Goal: Task Accomplishment & Management: Complete application form

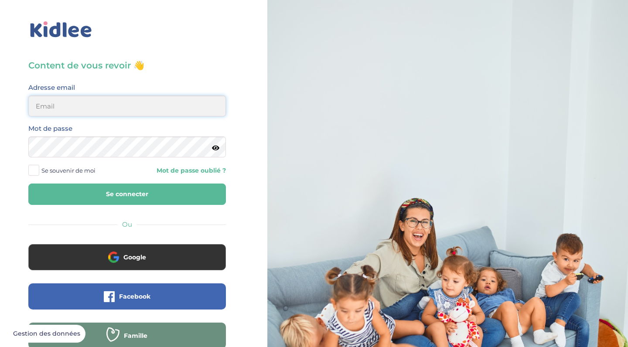
type input "[EMAIL_ADDRESS][DOMAIN_NAME]"
click at [127, 194] on button "Se connecter" at bounding box center [126, 194] width 197 height 21
click at [143, 192] on button "Se connecter" at bounding box center [126, 194] width 197 height 21
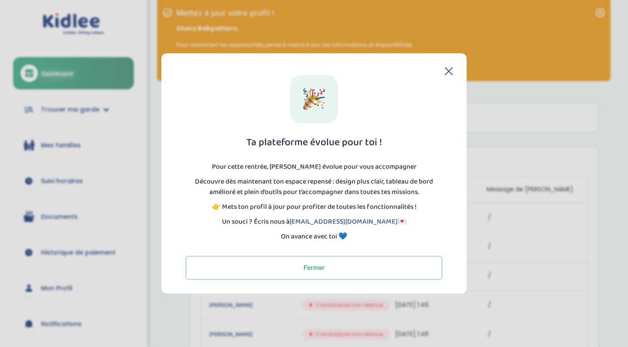
scroll to position [12, 0]
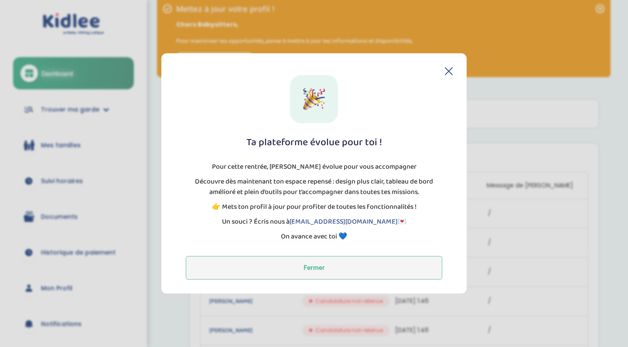
click at [333, 272] on button "Fermer" at bounding box center [314, 268] width 256 height 24
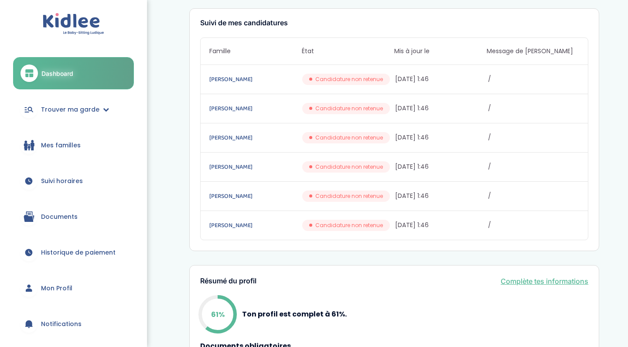
scroll to position [146, 0]
click at [89, 110] on span "Trouver ma garde" at bounding box center [70, 109] width 58 height 9
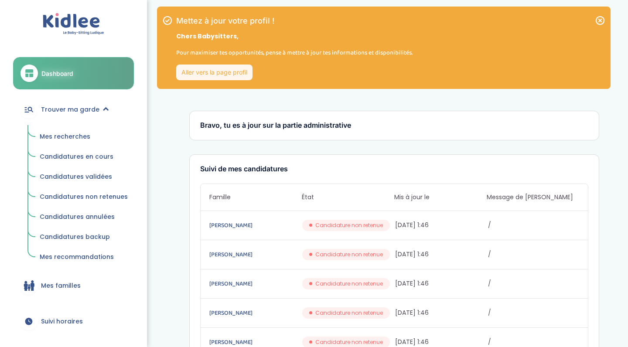
click at [86, 156] on span "Candidatures en cours" at bounding box center [77, 156] width 74 height 9
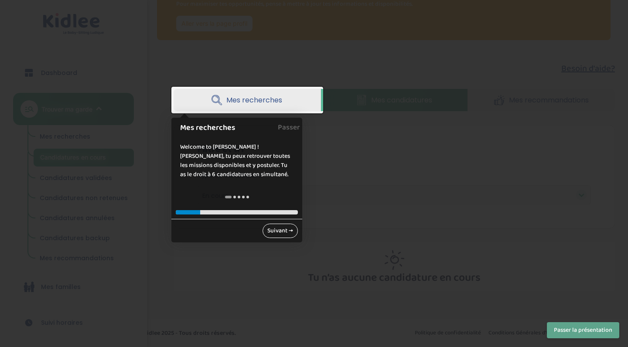
click at [285, 232] on link "Suivant →" at bounding box center [279, 231] width 35 height 14
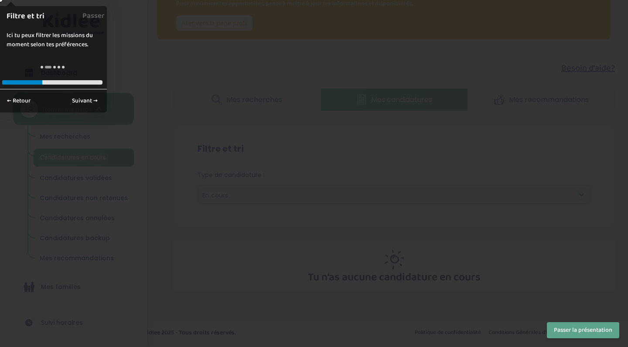
click at [285, 232] on div at bounding box center [314, 173] width 628 height 347
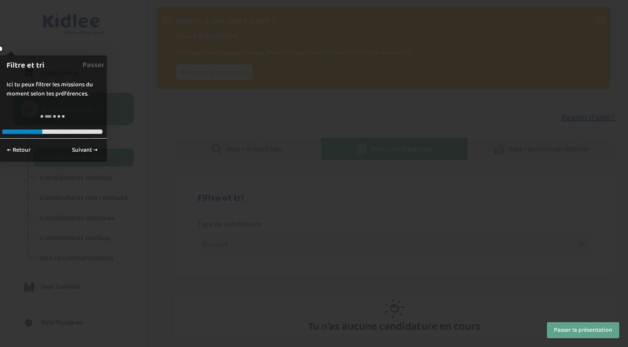
click at [98, 181] on div at bounding box center [314, 173] width 628 height 347
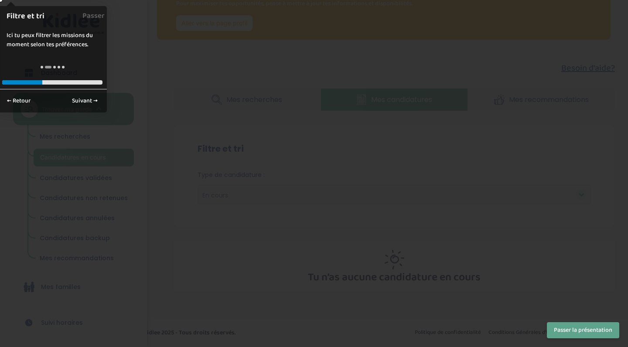
scroll to position [49, 0]
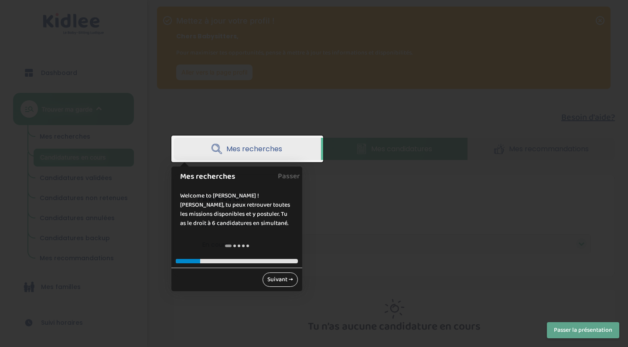
click at [284, 278] on link "Suivant →" at bounding box center [279, 279] width 35 height 14
click at [294, 177] on link "Passer" at bounding box center [289, 177] width 22 height 20
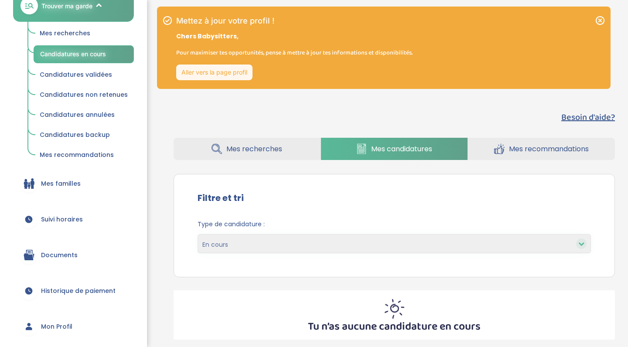
scroll to position [147, 0]
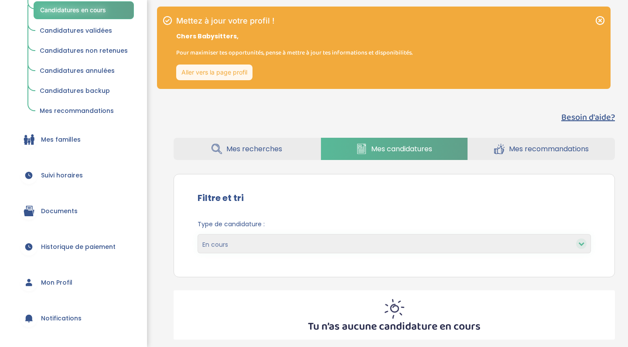
click at [65, 247] on span "Historique de paiement" at bounding box center [78, 246] width 75 height 9
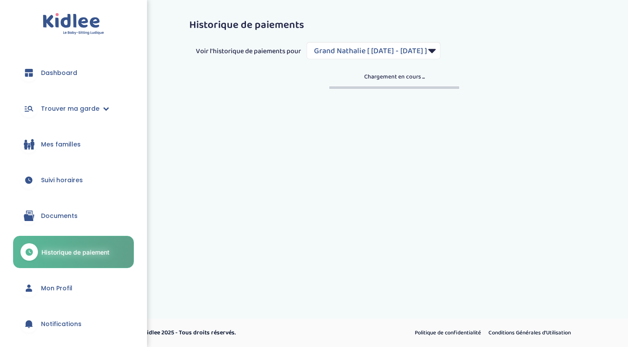
select select "1588"
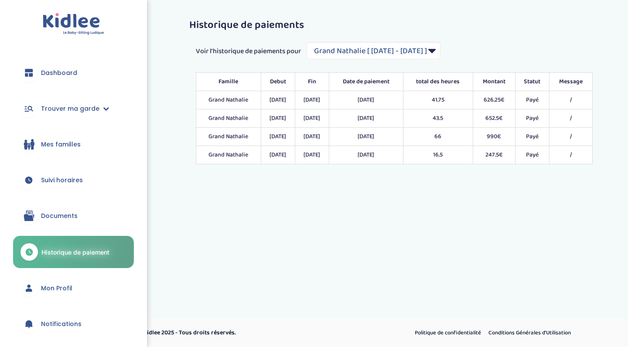
click at [66, 75] on span "Dashboard" at bounding box center [59, 72] width 36 height 9
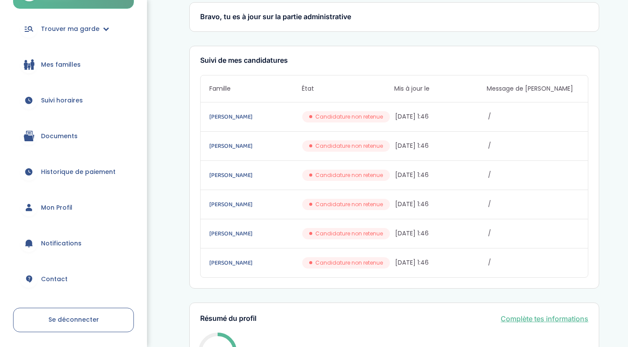
scroll to position [86, 0]
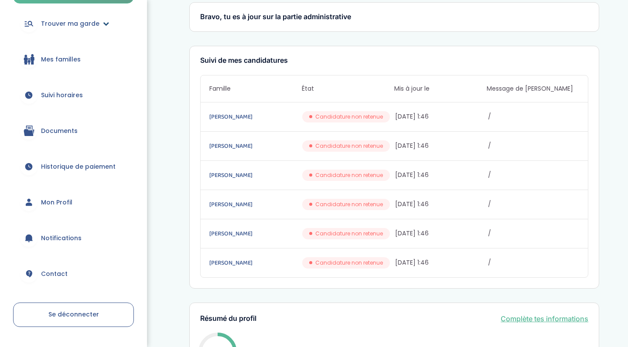
click at [62, 26] on span "Trouver ma garde" at bounding box center [70, 23] width 58 height 9
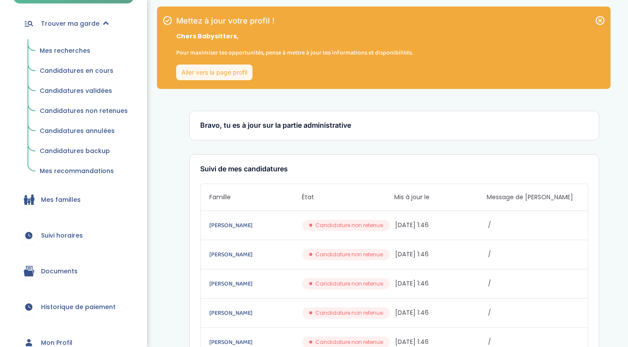
click at [62, 49] on span "Mes recherches" at bounding box center [65, 50] width 51 height 9
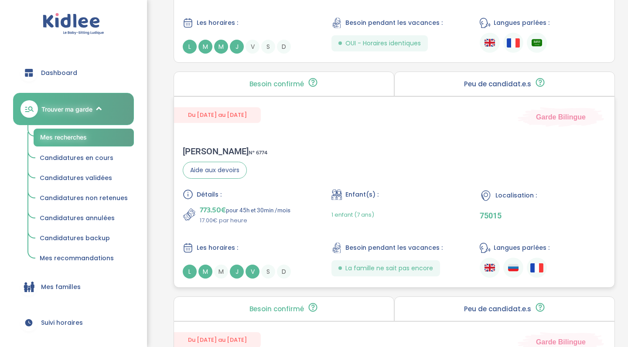
scroll to position [1090, 0]
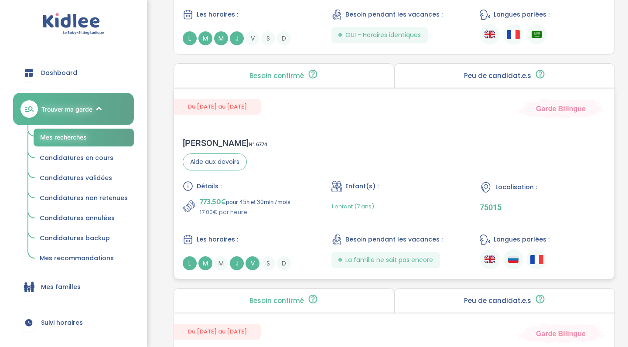
click at [361, 117] on div "Du [DATE] au [DATE] Garde Bilingue" at bounding box center [394, 104] width 440 height 30
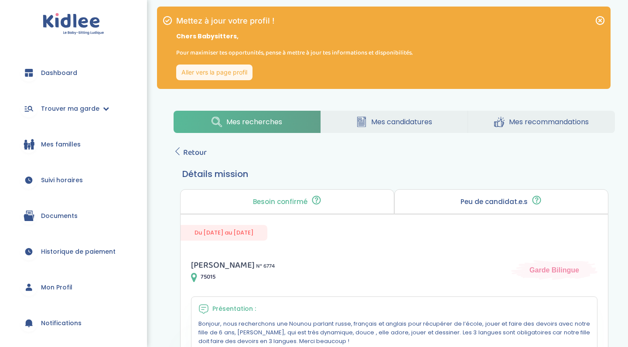
click at [471, 206] on div "Peu de candidat.e.s 🔍 D’autres personnes ont déjà postulé. Tu peux encore faire…" at bounding box center [501, 201] width 214 height 25
click at [483, 204] on p "Peu de candidat.e.s" at bounding box center [493, 201] width 67 height 7
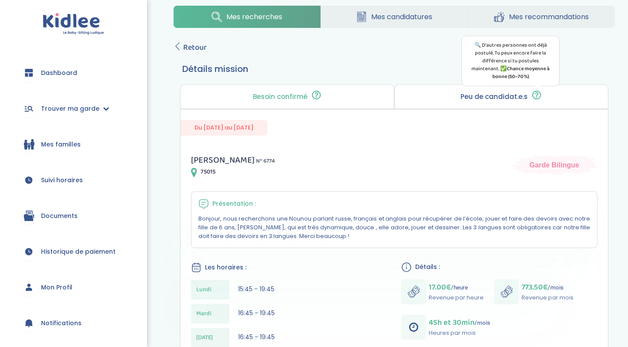
click at [539, 95] on icon at bounding box center [536, 95] width 9 height 9
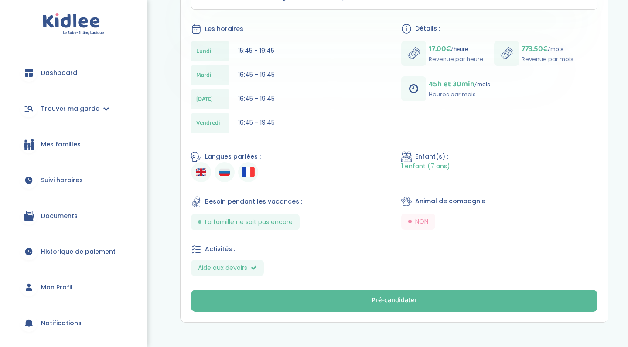
scroll to position [343, 0]
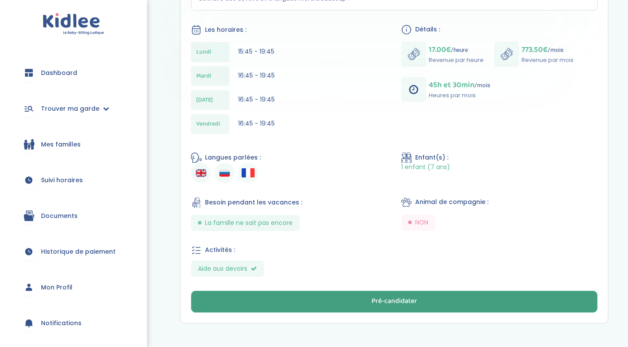
click at [416, 295] on button "Pré-candidater" at bounding box center [394, 302] width 406 height 22
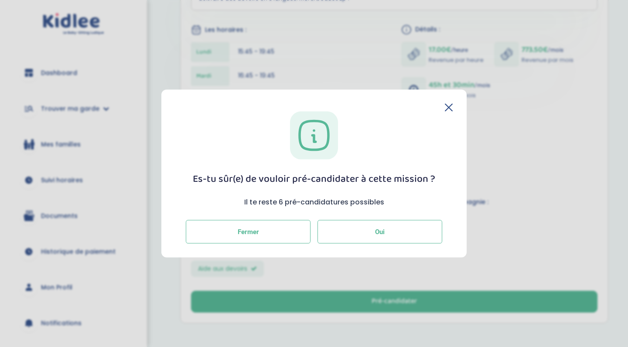
click at [375, 232] on span "Oui" at bounding box center [380, 232] width 10 height 8
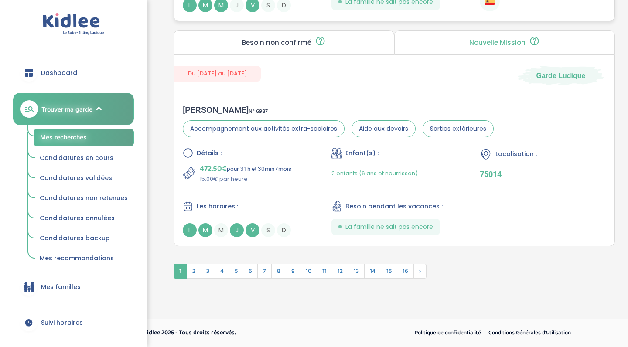
scroll to position [2479, 0]
